Goal: Task Accomplishment & Management: Manage account settings

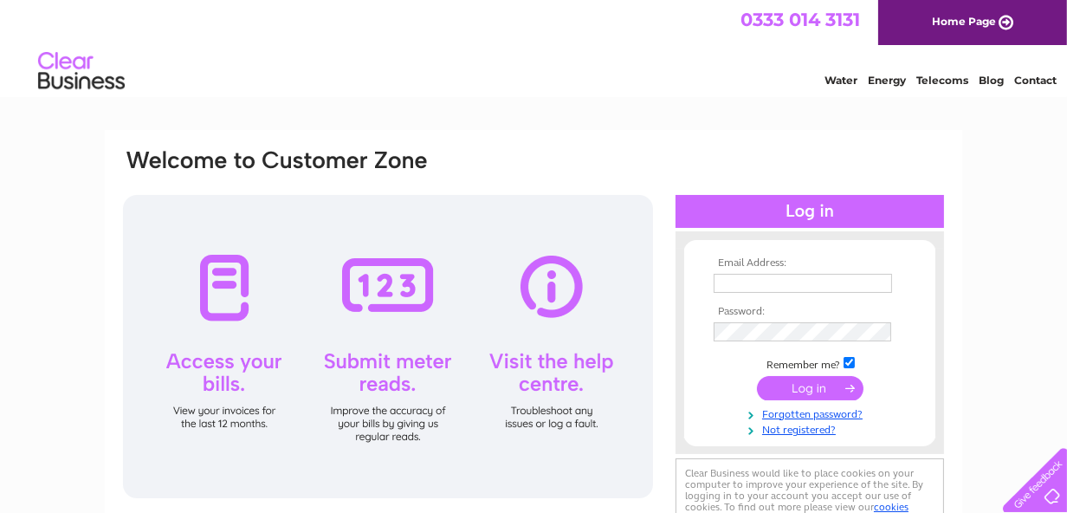
type input "[EMAIL_ADDRESS][DOMAIN_NAME]"
click at [803, 386] on input "submit" at bounding box center [810, 388] width 107 height 24
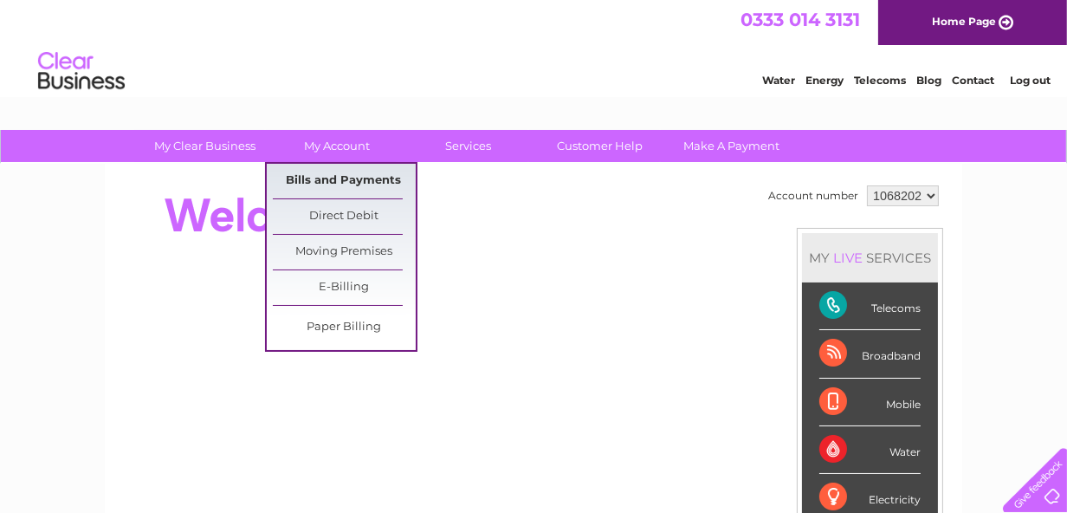
click at [316, 175] on link "Bills and Payments" at bounding box center [344, 181] width 143 height 35
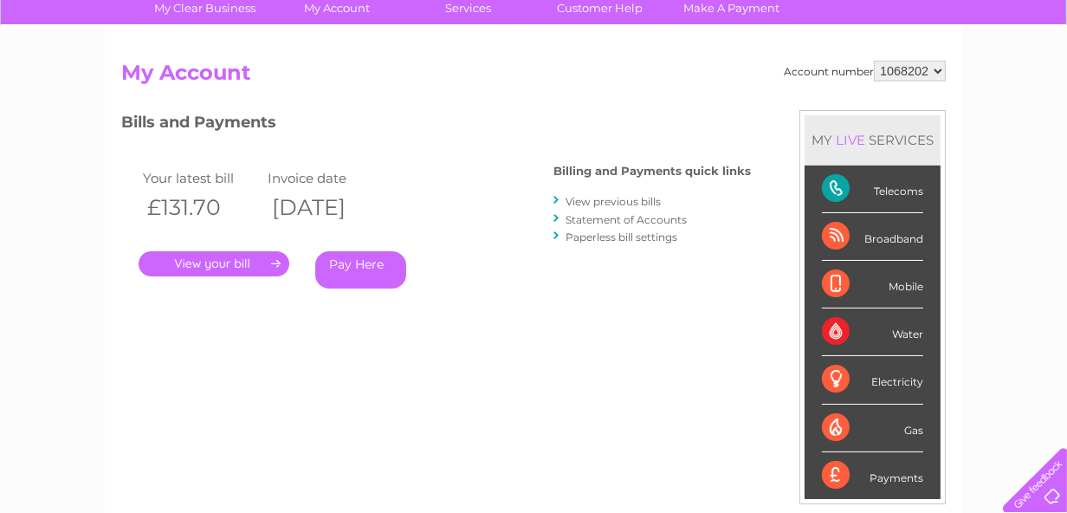
scroll to position [152, 0]
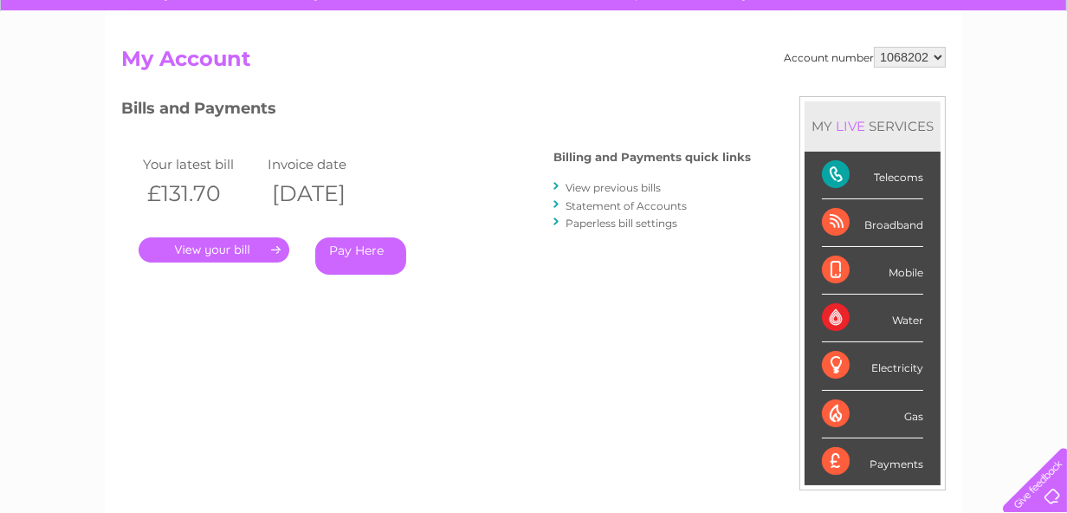
click at [204, 249] on link "." at bounding box center [214, 249] width 151 height 25
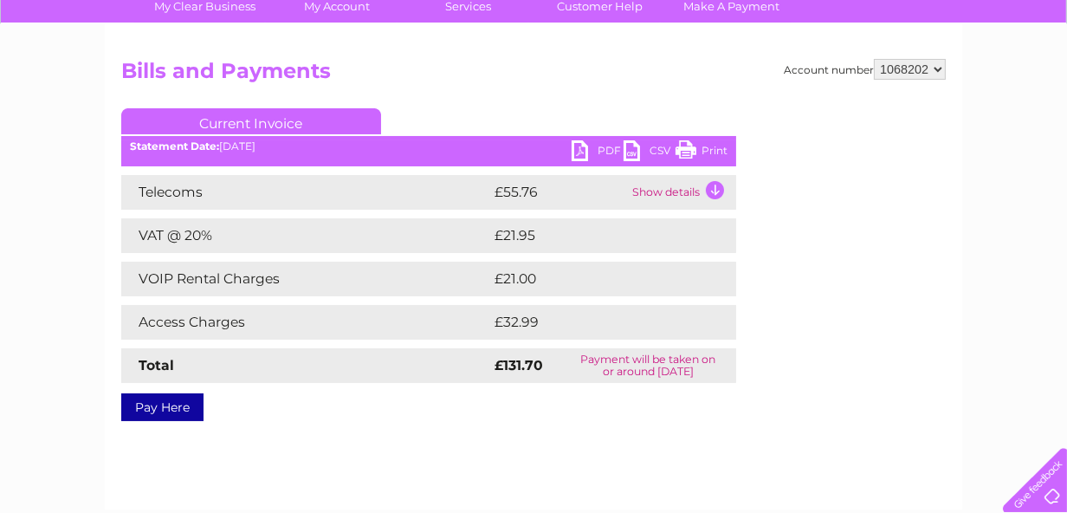
scroll to position [128, 0]
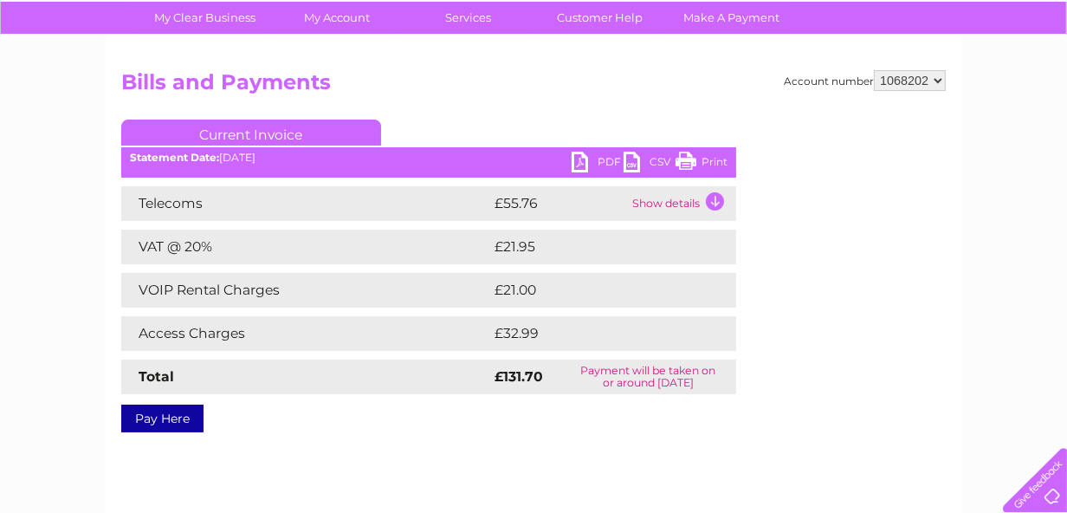
click at [581, 158] on link "PDF" at bounding box center [598, 164] width 52 height 25
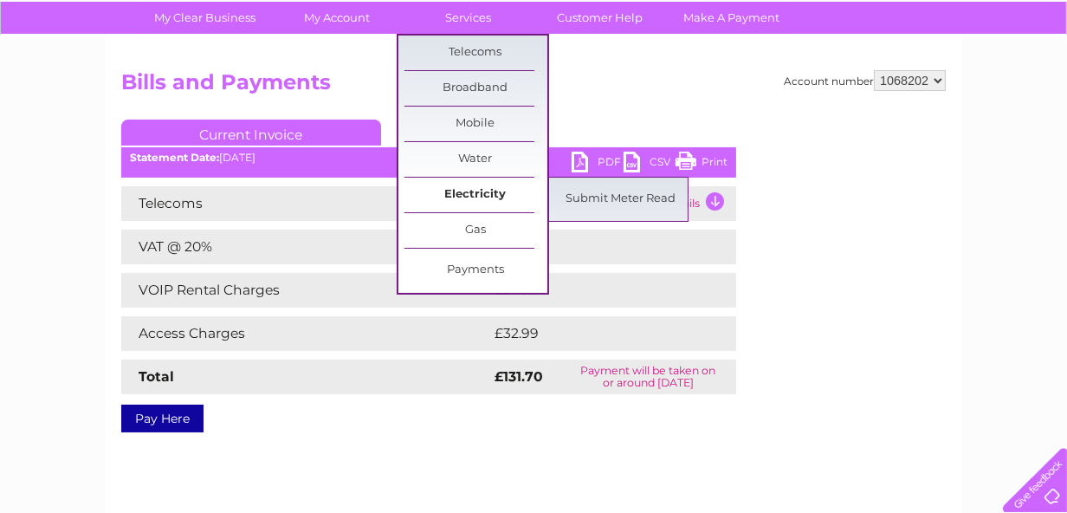
click at [495, 191] on link "Electricity" at bounding box center [476, 195] width 143 height 35
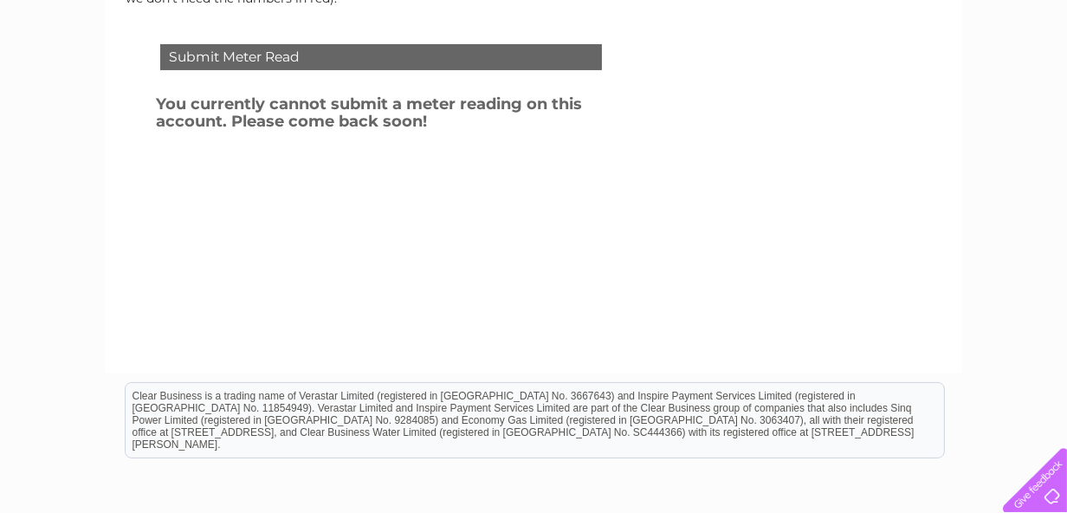
scroll to position [84, 0]
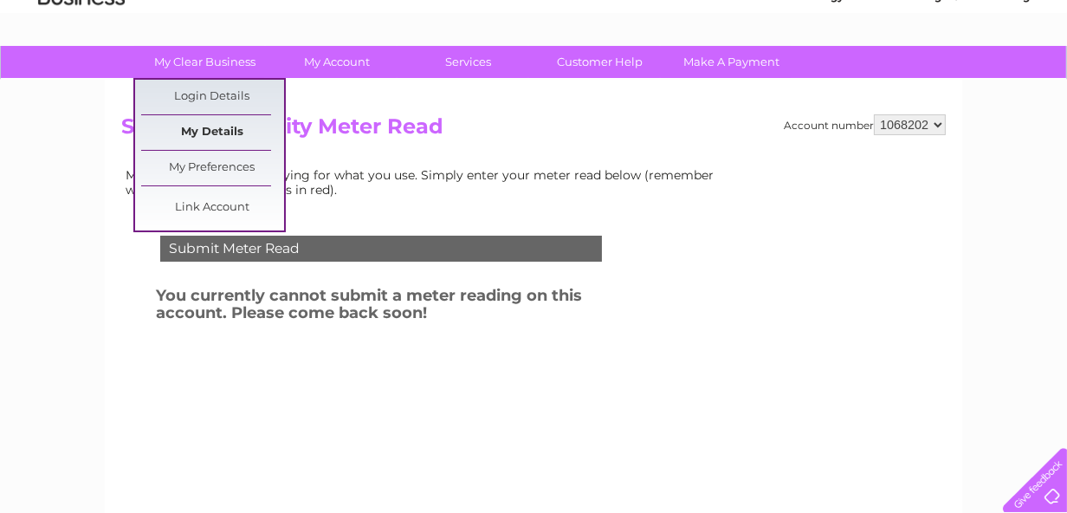
click at [228, 129] on link "My Details" at bounding box center [212, 132] width 143 height 35
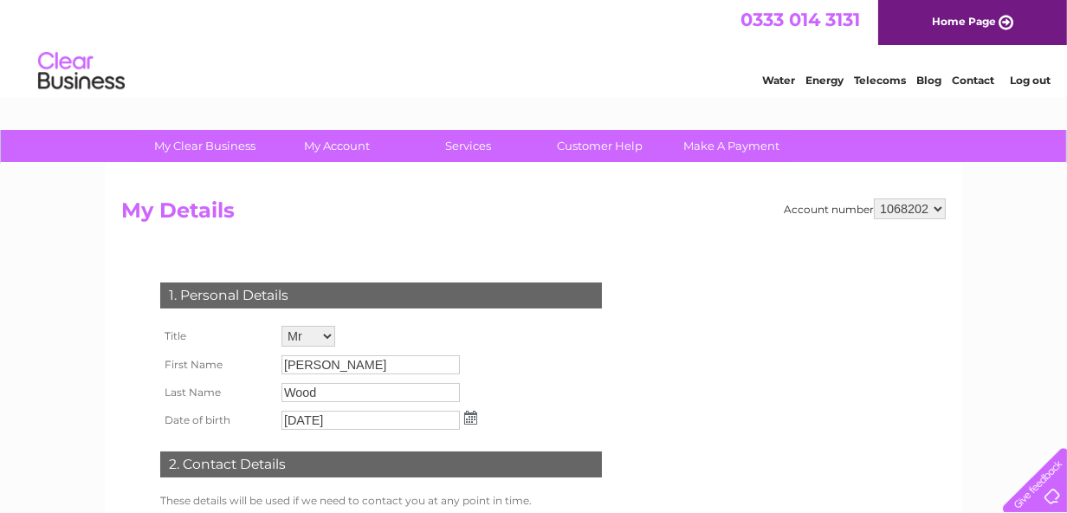
click at [935, 209] on select "1068202" at bounding box center [910, 208] width 72 height 21
